Goal: Find specific page/section: Find specific page/section

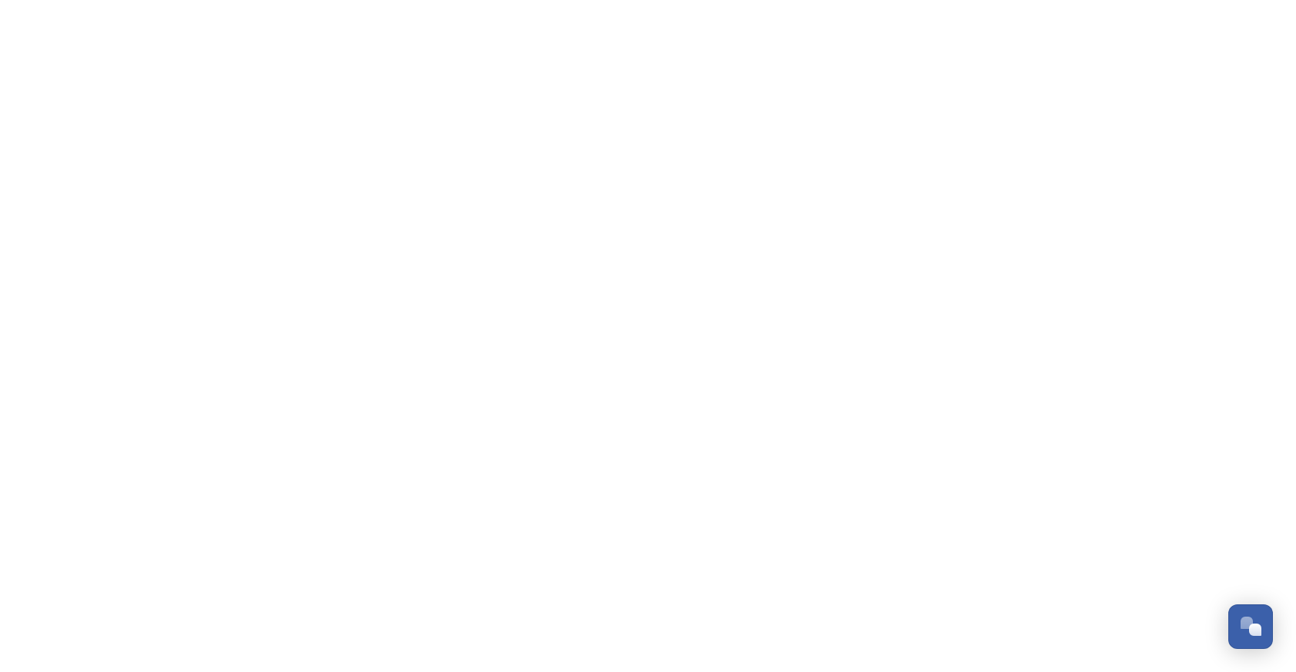
scroll to position [1085, 0]
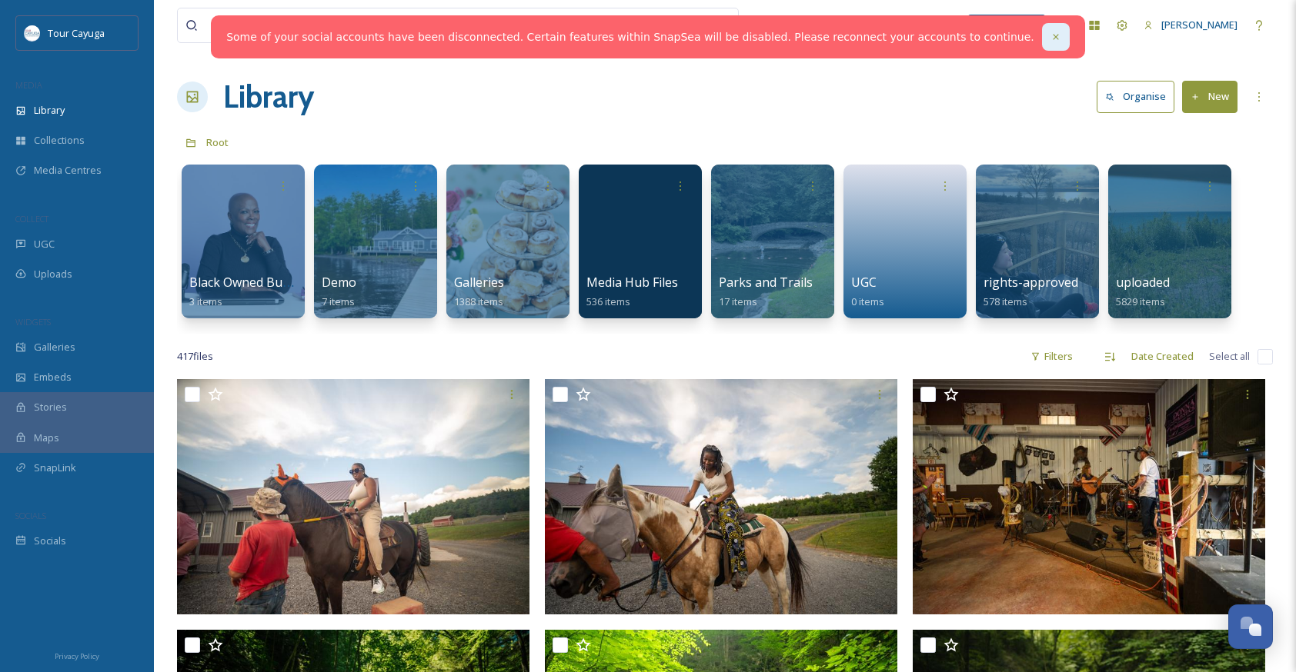
click at [1050, 32] on icon at bounding box center [1055, 37] width 11 height 11
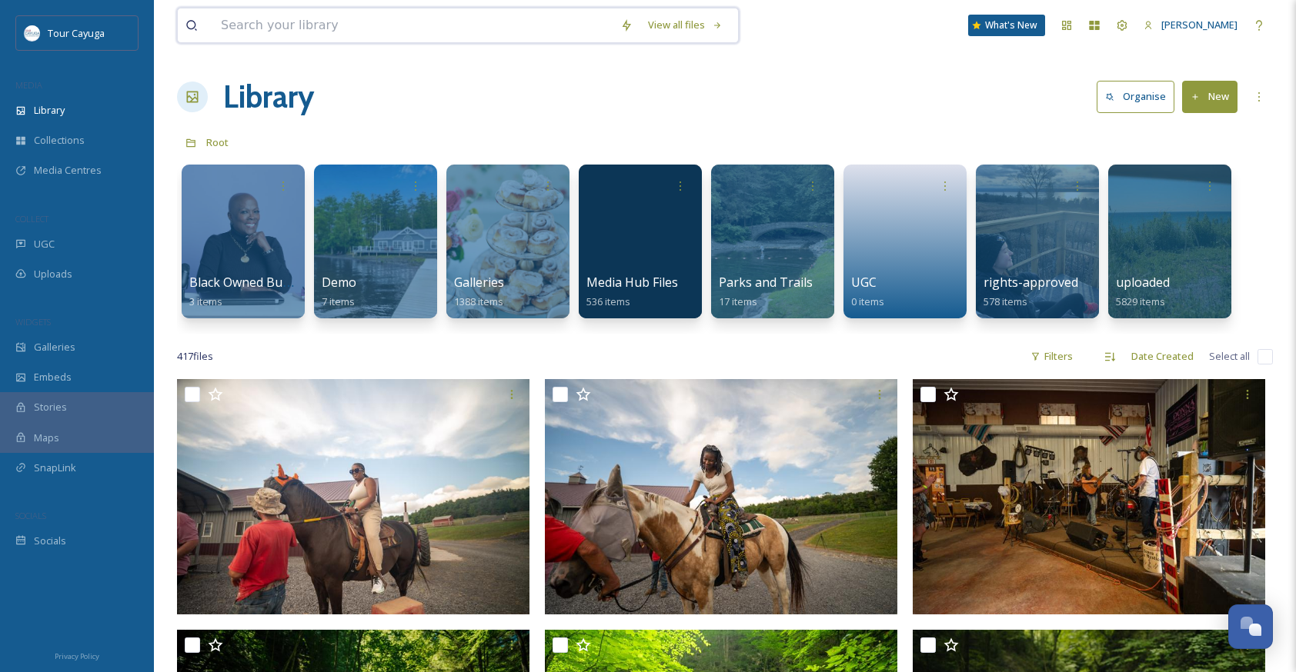
click at [426, 24] on input at bounding box center [412, 25] width 399 height 34
type input "casa"
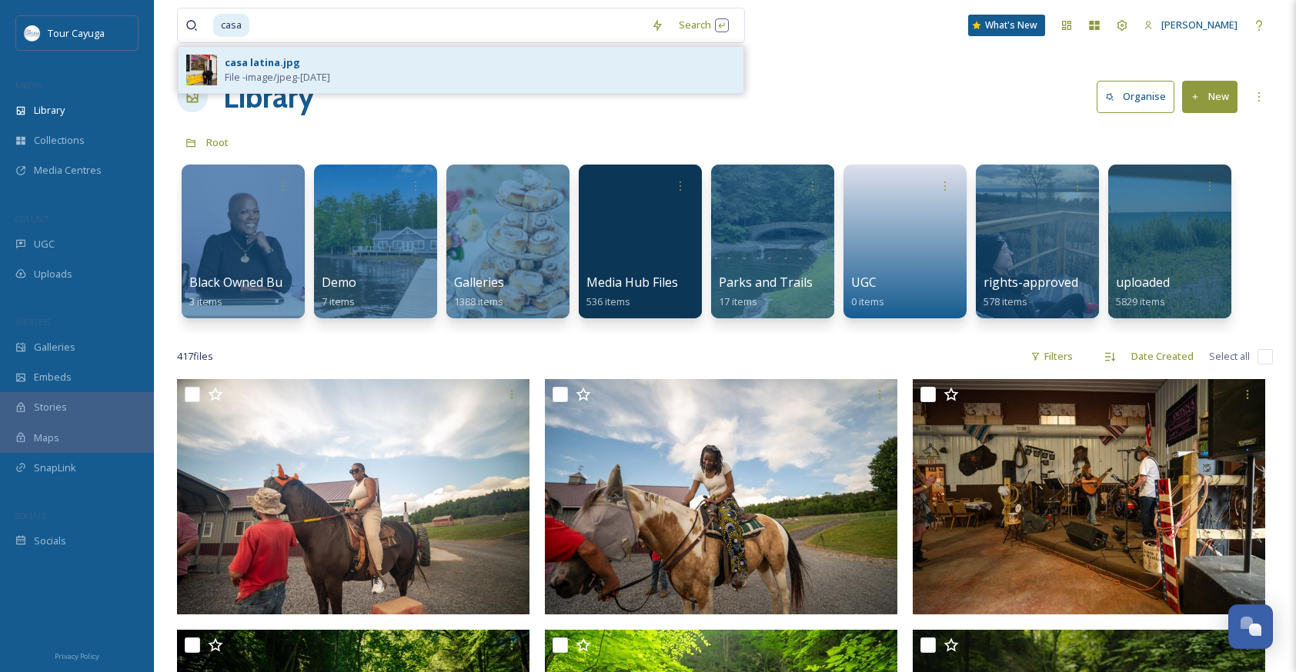
click at [265, 63] on div "casa latina.jpg" at bounding box center [262, 62] width 75 height 15
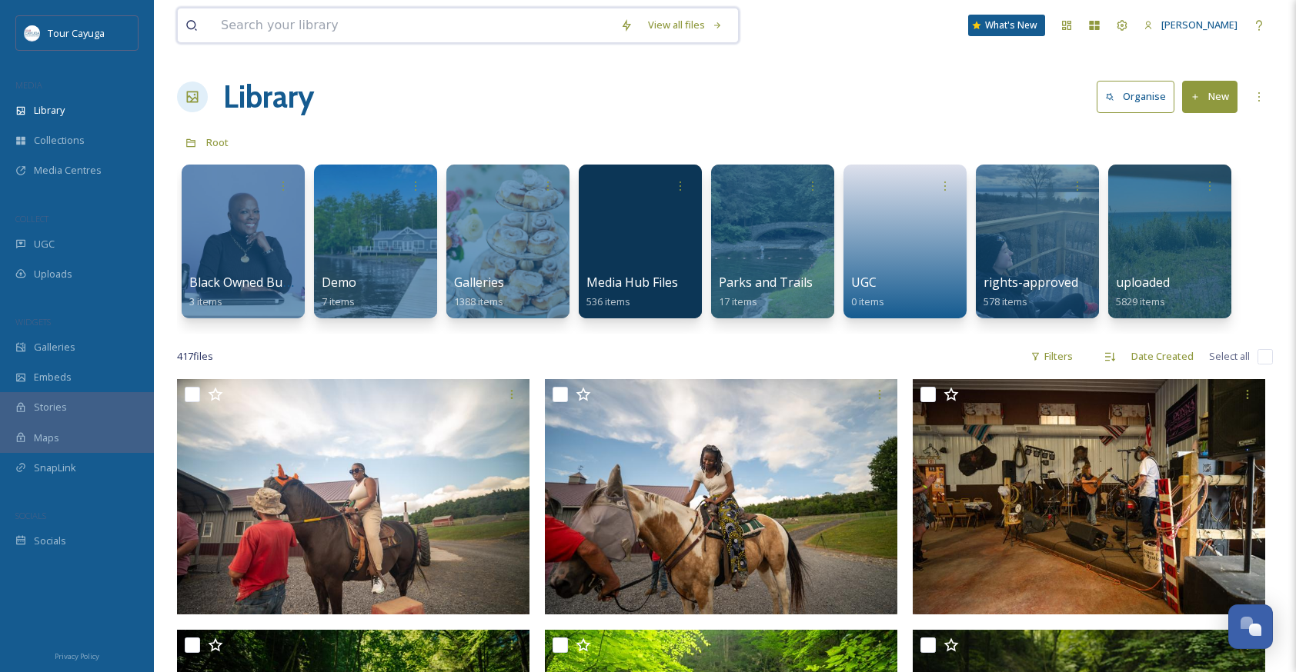
click at [422, 32] on input at bounding box center [412, 25] width 399 height 34
click at [1172, 247] on div at bounding box center [1168, 241] width 125 height 157
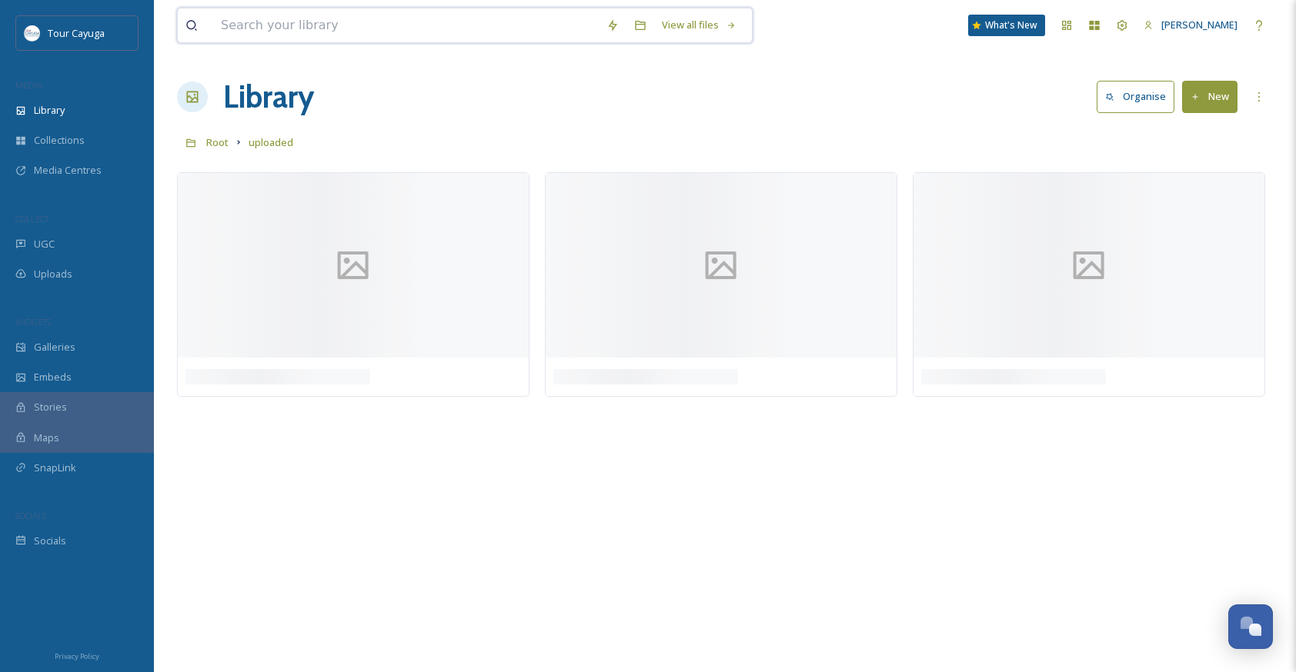
click at [370, 32] on input at bounding box center [405, 25] width 385 height 34
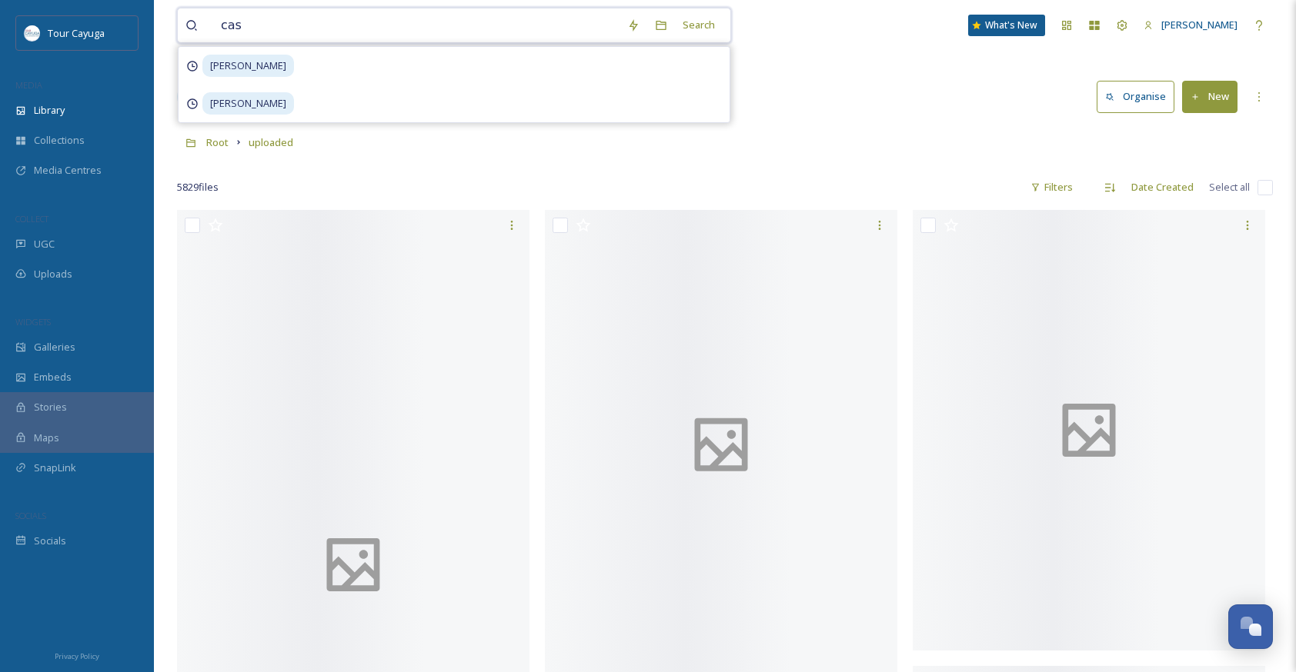
type input "casa"
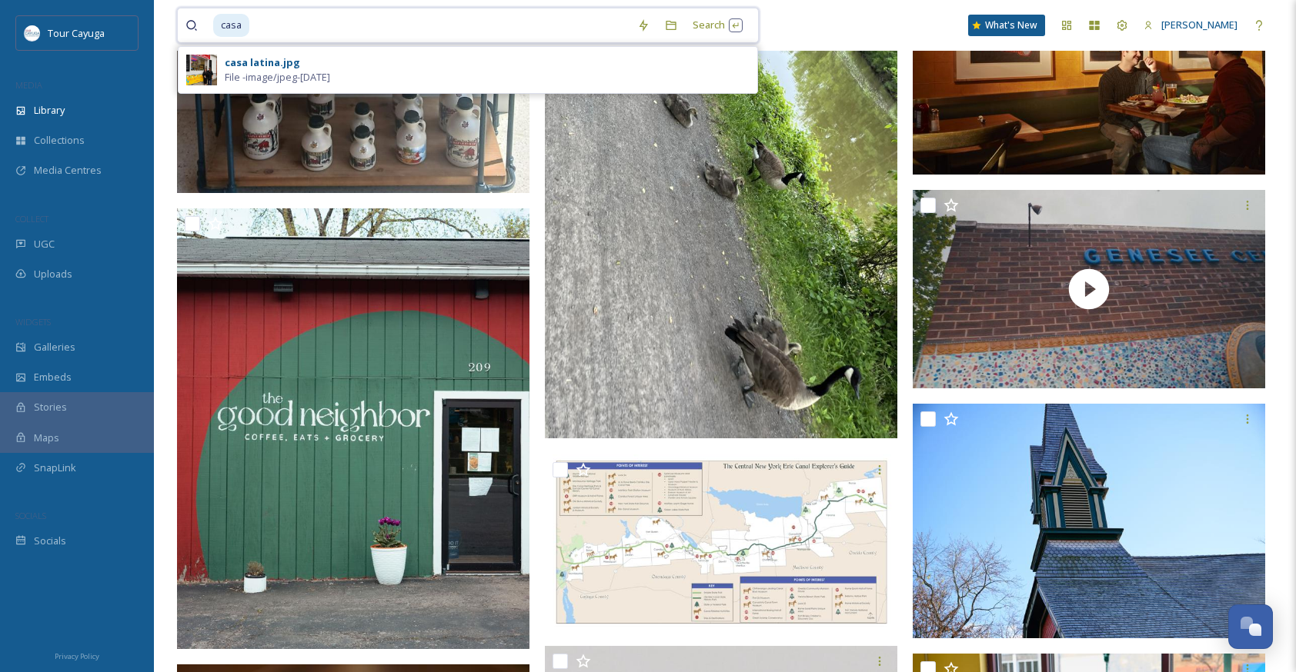
scroll to position [516, 0]
